Goal: Task Accomplishment & Management: Manage account settings

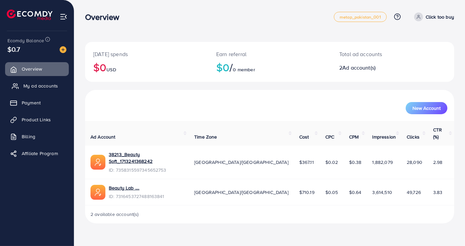
click at [46, 90] on link "My ad accounts" at bounding box center [37, 86] width 64 height 14
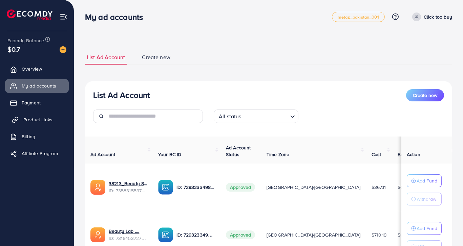
click at [38, 117] on span "Product Links" at bounding box center [37, 119] width 29 height 7
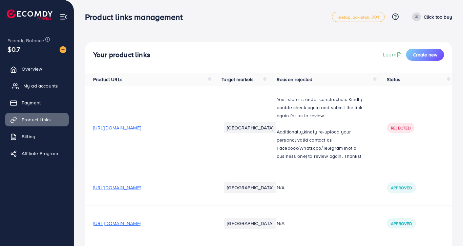
click at [46, 84] on span "My ad accounts" at bounding box center [40, 86] width 35 height 7
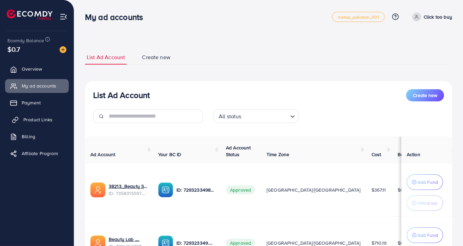
click at [36, 125] on link "Product Links" at bounding box center [37, 120] width 64 height 14
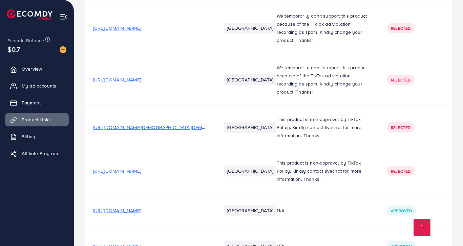
scroll to position [6785, 0]
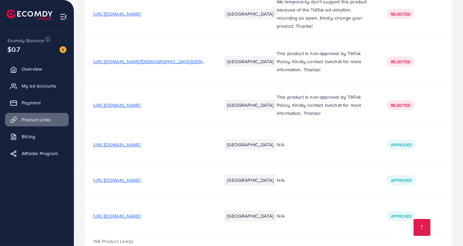
drag, startPoint x: 239, startPoint y: 116, endPoint x: 235, endPoint y: 227, distance: 111.1
click at [141, 213] on span "[URL][DOMAIN_NAME]" at bounding box center [117, 216] width 48 height 7
click at [43, 86] on span "My ad accounts" at bounding box center [40, 86] width 35 height 7
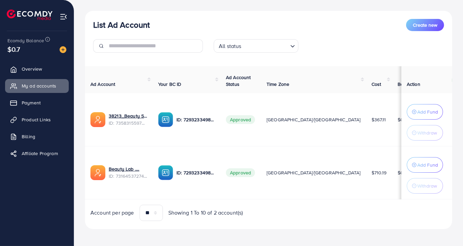
scroll to position [73, 0]
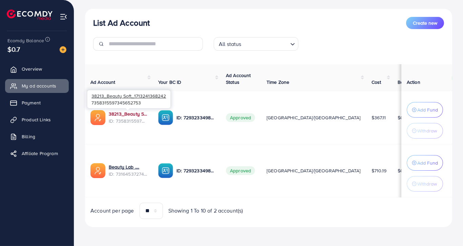
click at [120, 116] on link "38213_Beauty Soft_1713241368242" at bounding box center [128, 114] width 39 height 7
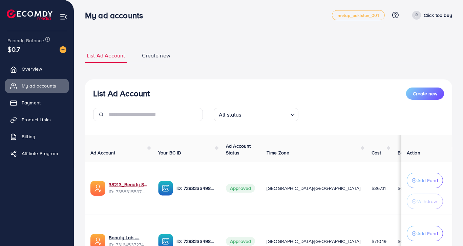
scroll to position [0, 0]
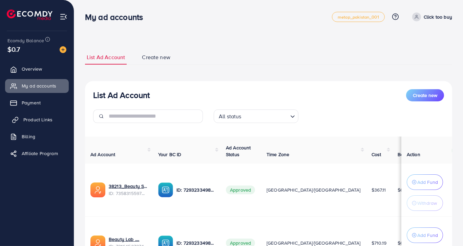
click at [23, 121] on span "Product Links" at bounding box center [37, 119] width 29 height 7
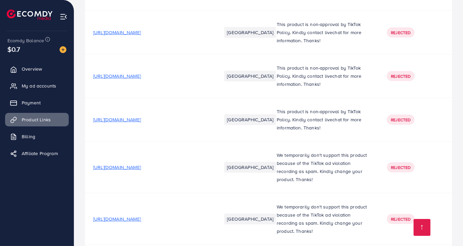
scroll to position [6785, 0]
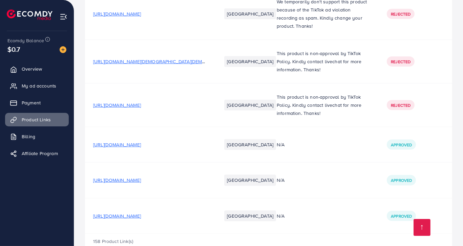
drag, startPoint x: 131, startPoint y: 87, endPoint x: 141, endPoint y: 260, distance: 174.0
click at [141, 213] on span "[URL][DOMAIN_NAME]" at bounding box center [117, 216] width 48 height 7
